Goal: Task Accomplishment & Management: Manage account settings

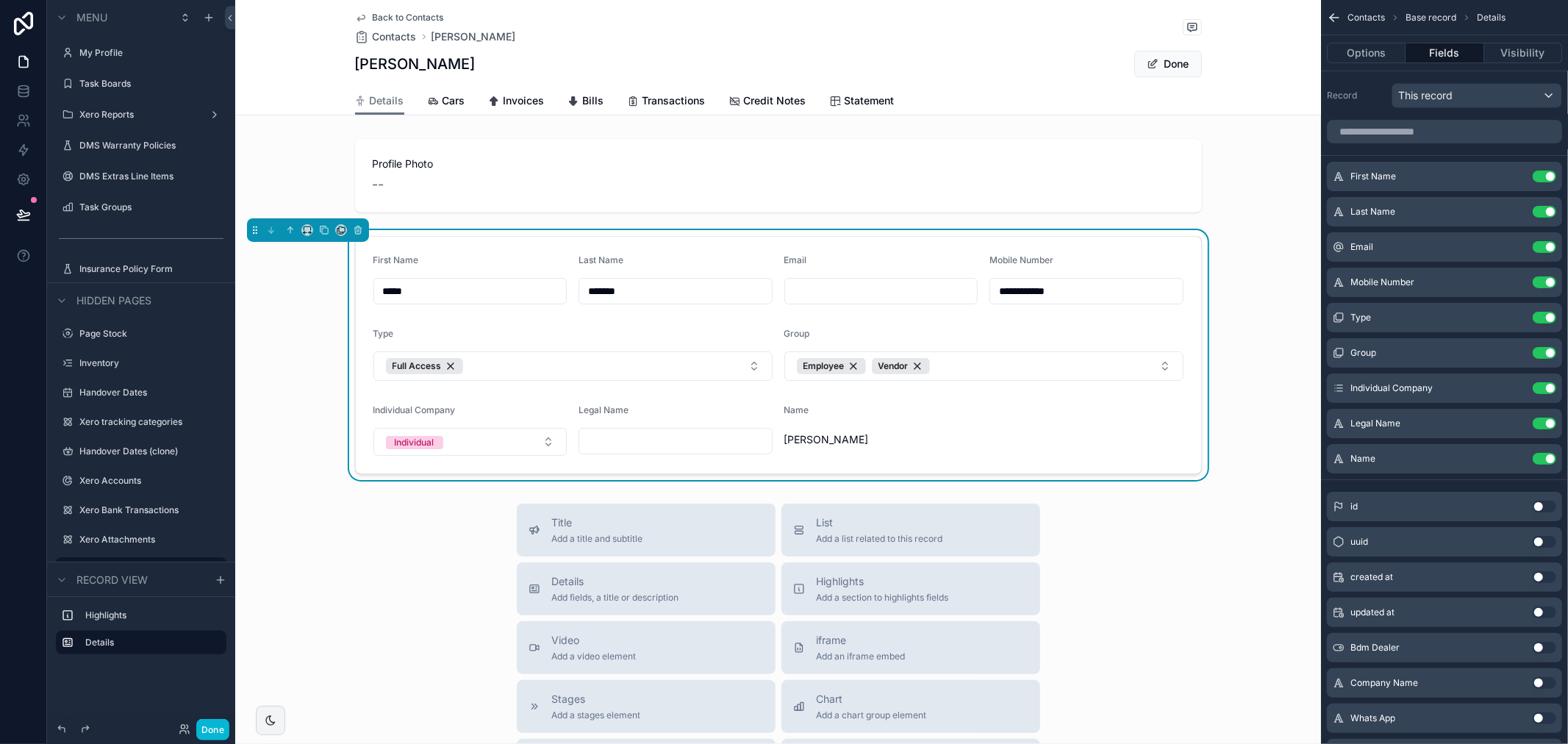
scroll to position [191, 0]
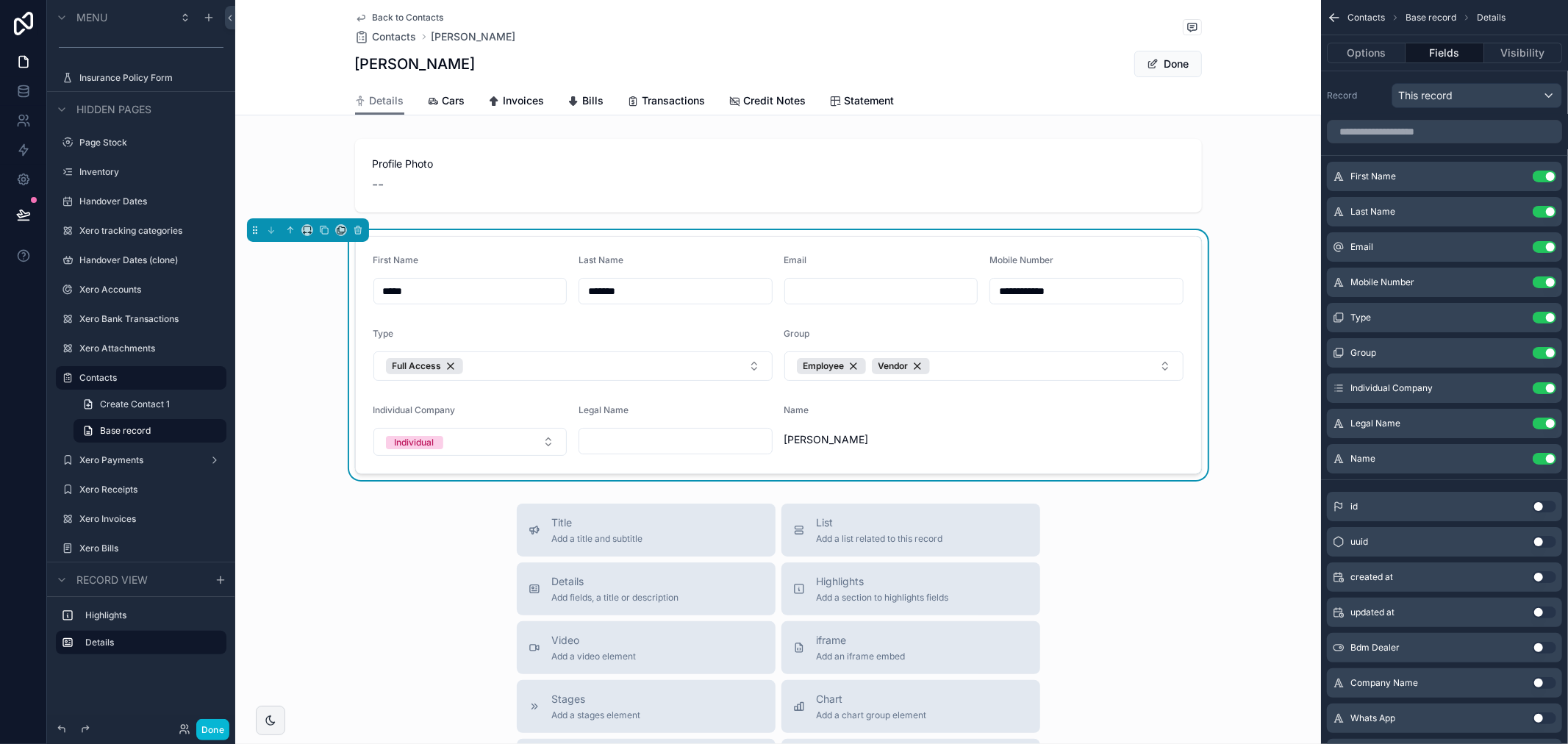
click at [1549, 457] on button "Use setting" at bounding box center [1544, 458] width 24 height 12
click at [1551, 421] on button "Use setting" at bounding box center [1544, 422] width 24 height 12
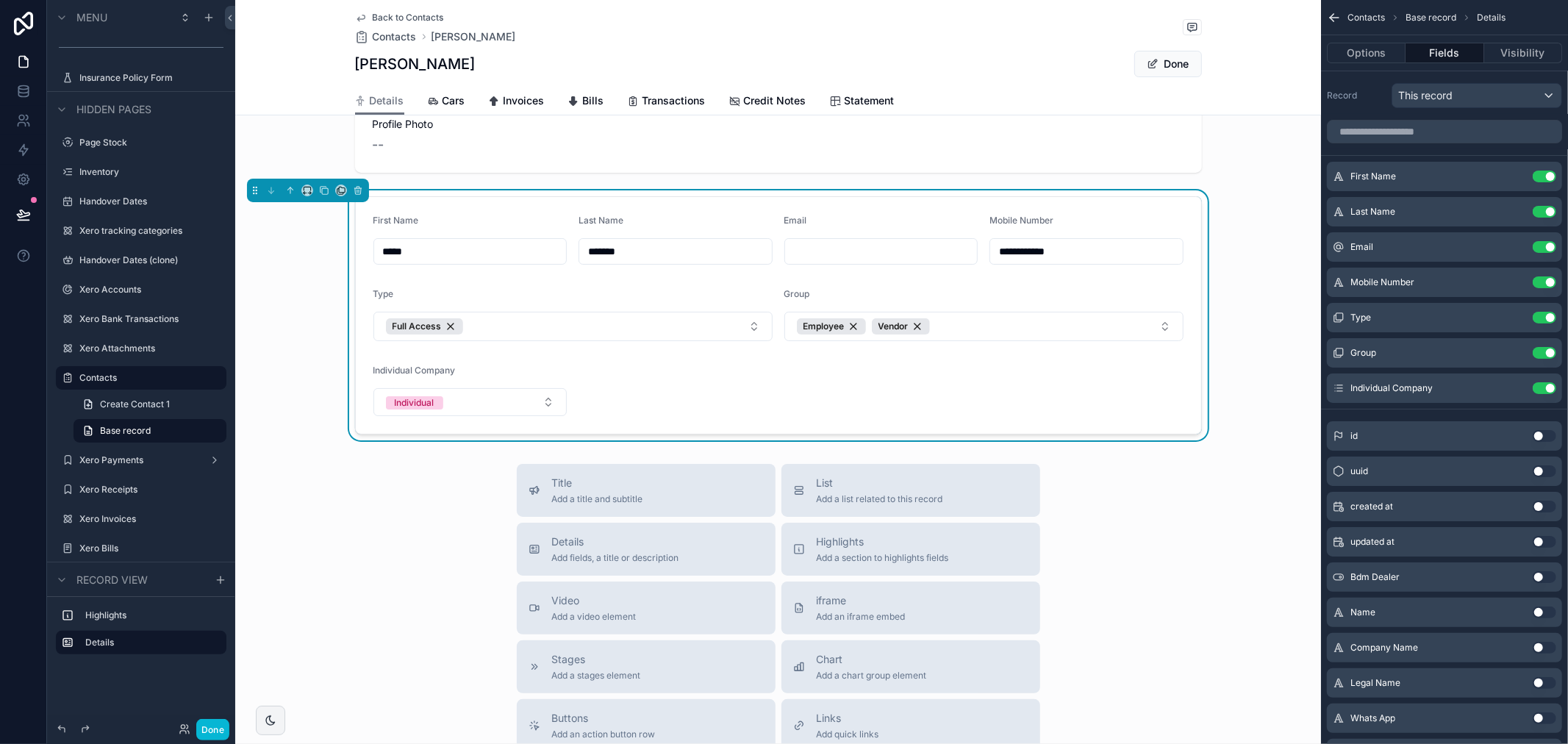
scroll to position [0, 0]
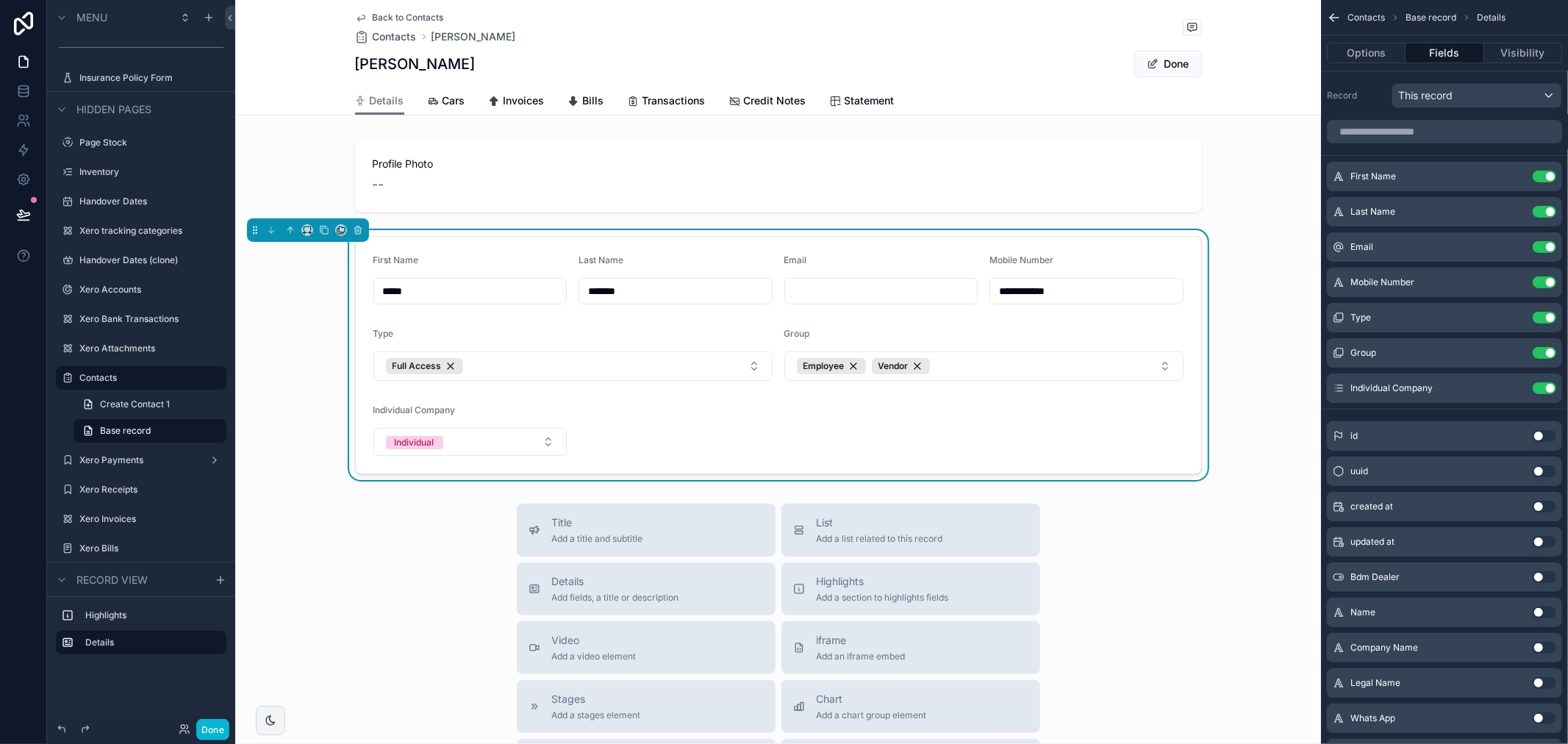
click at [1171, 63] on button "Done" at bounding box center [1168, 64] width 67 height 27
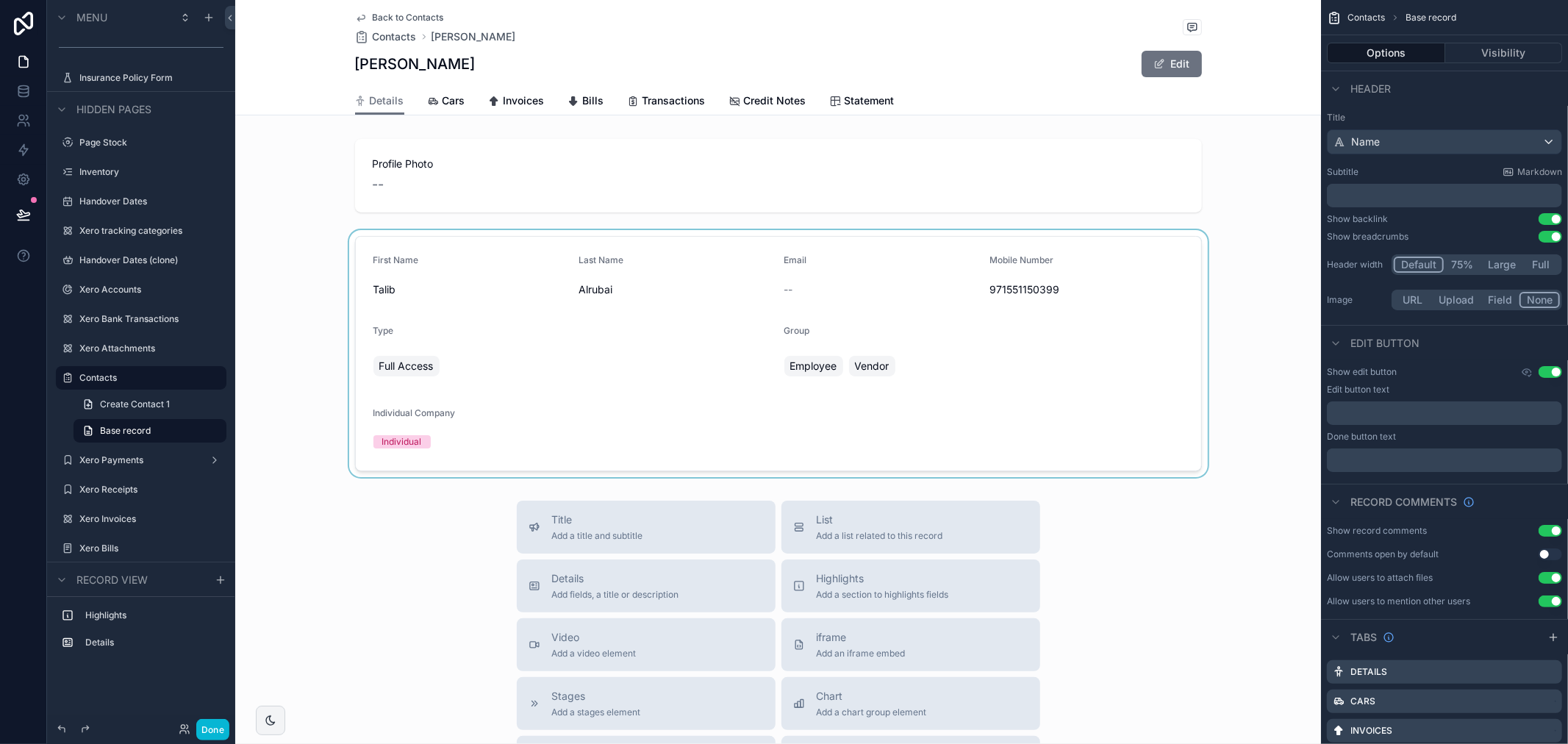
click at [969, 335] on div "scrollable content" at bounding box center [778, 353] width 1085 height 247
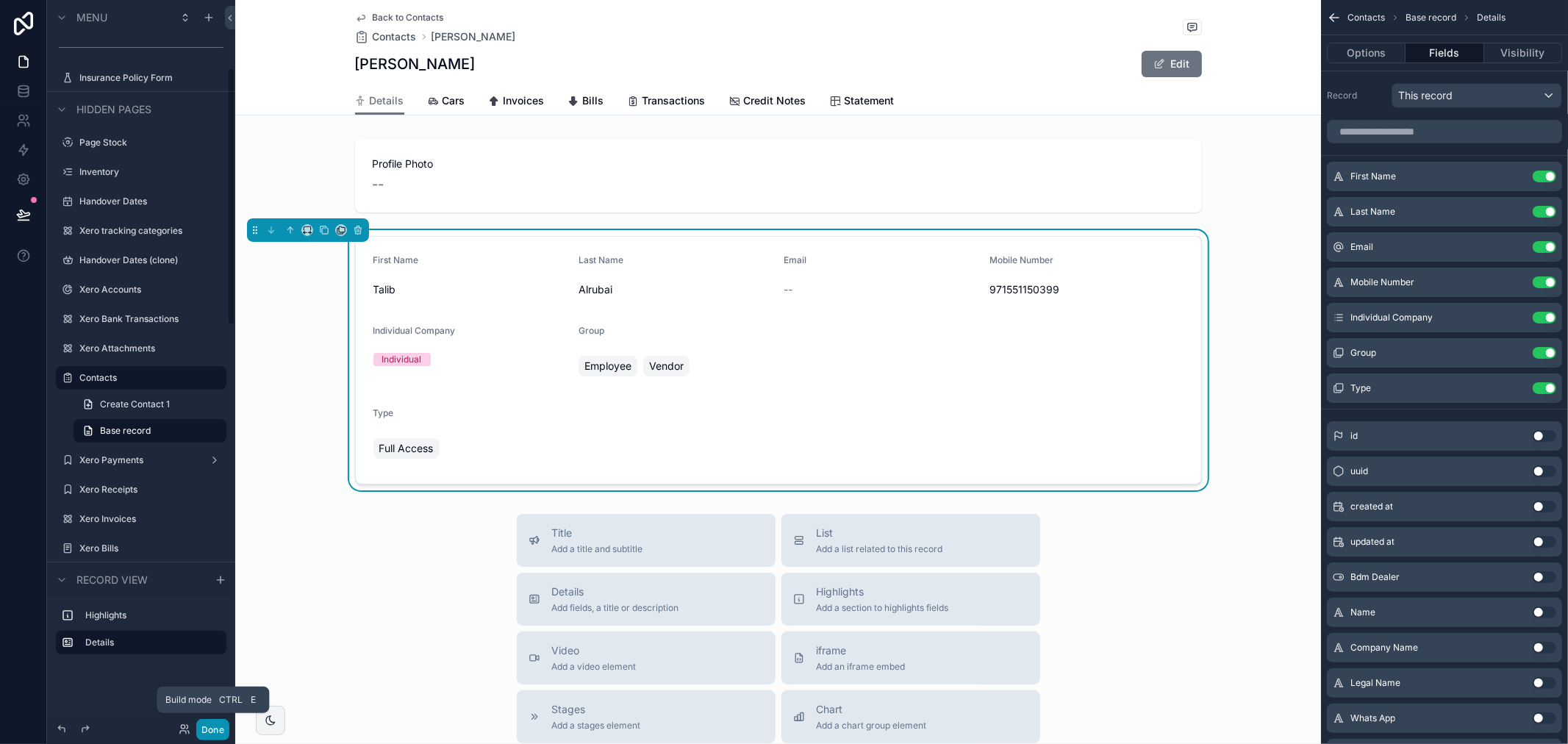
click at [211, 726] on button "Done" at bounding box center [212, 730] width 33 height 21
